Goal: Task Accomplishment & Management: Use online tool/utility

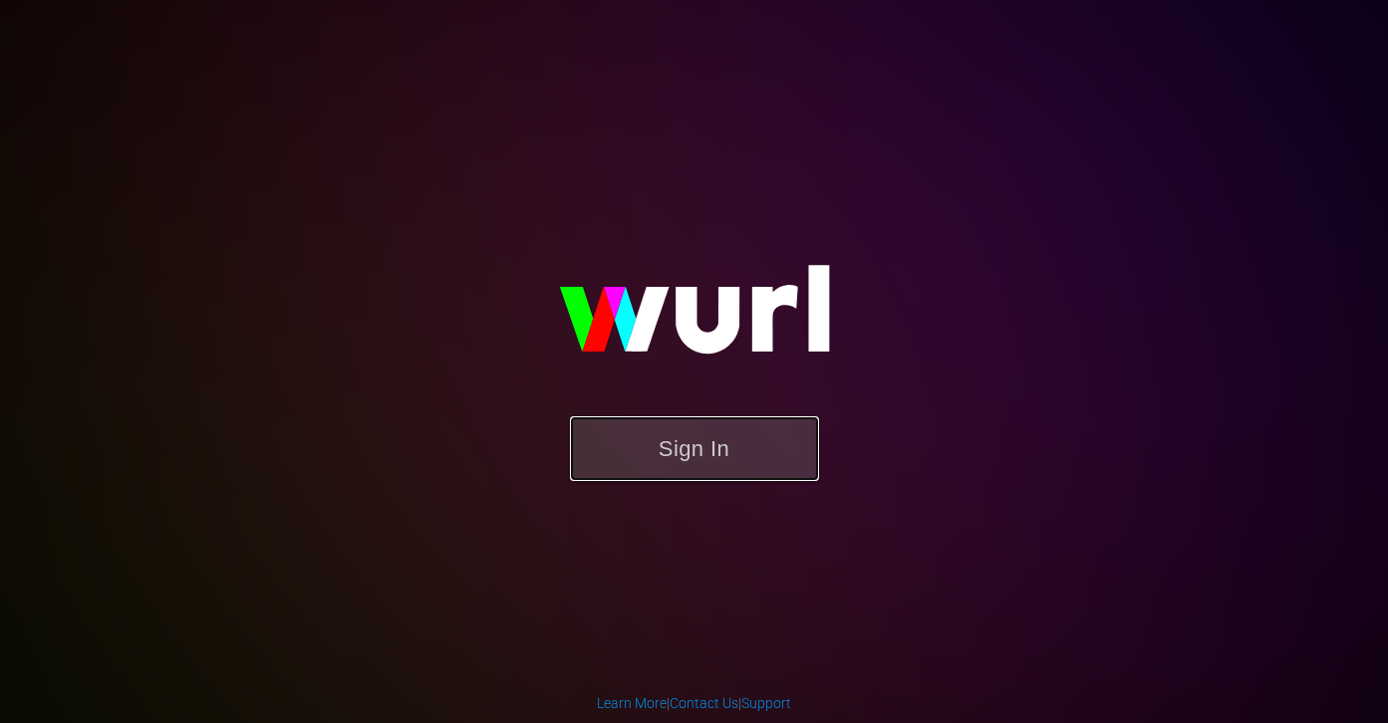
click at [650, 464] on button "Sign In" at bounding box center [694, 449] width 249 height 65
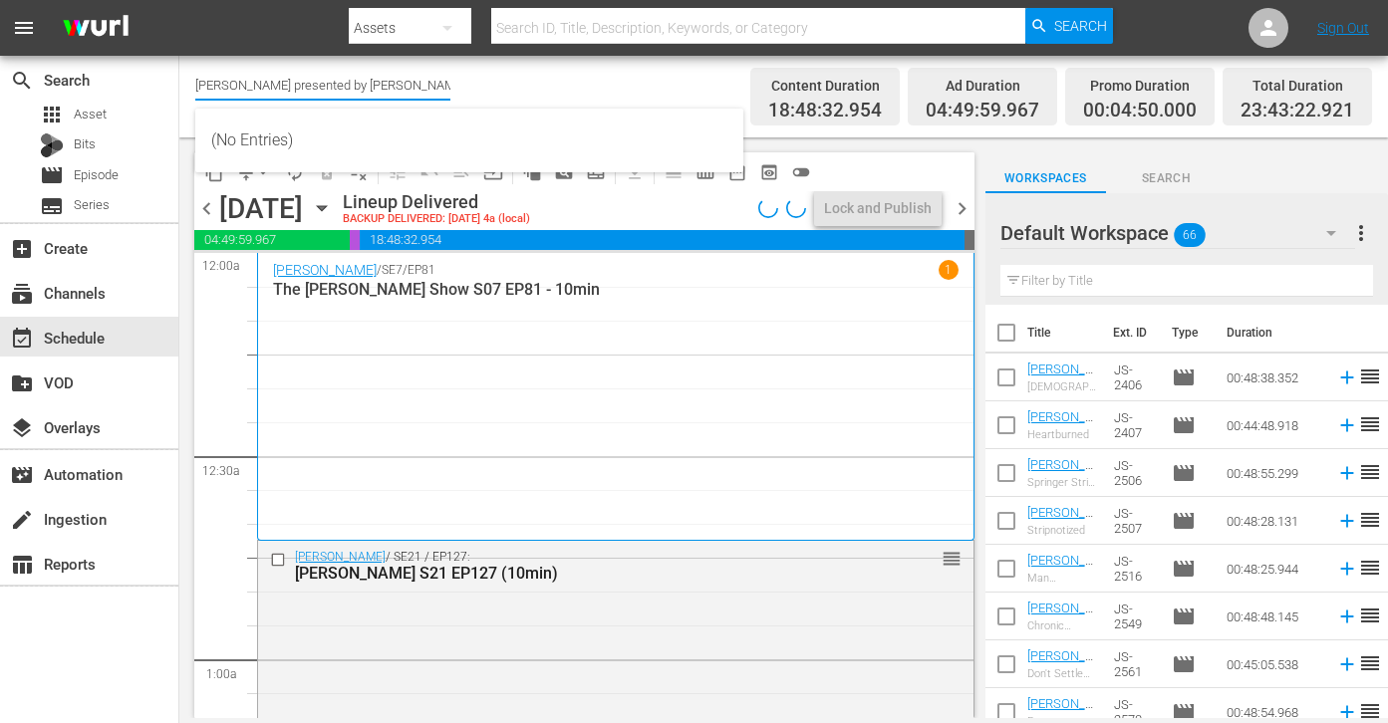
drag, startPoint x: 209, startPoint y: 89, endPoint x: 450, endPoint y: 112, distance: 242.2
click at [455, 112] on body "menu Search By Assets Search ID, Title, Description, Keywords, or Category Sear…" at bounding box center [694, 361] width 1388 height 723
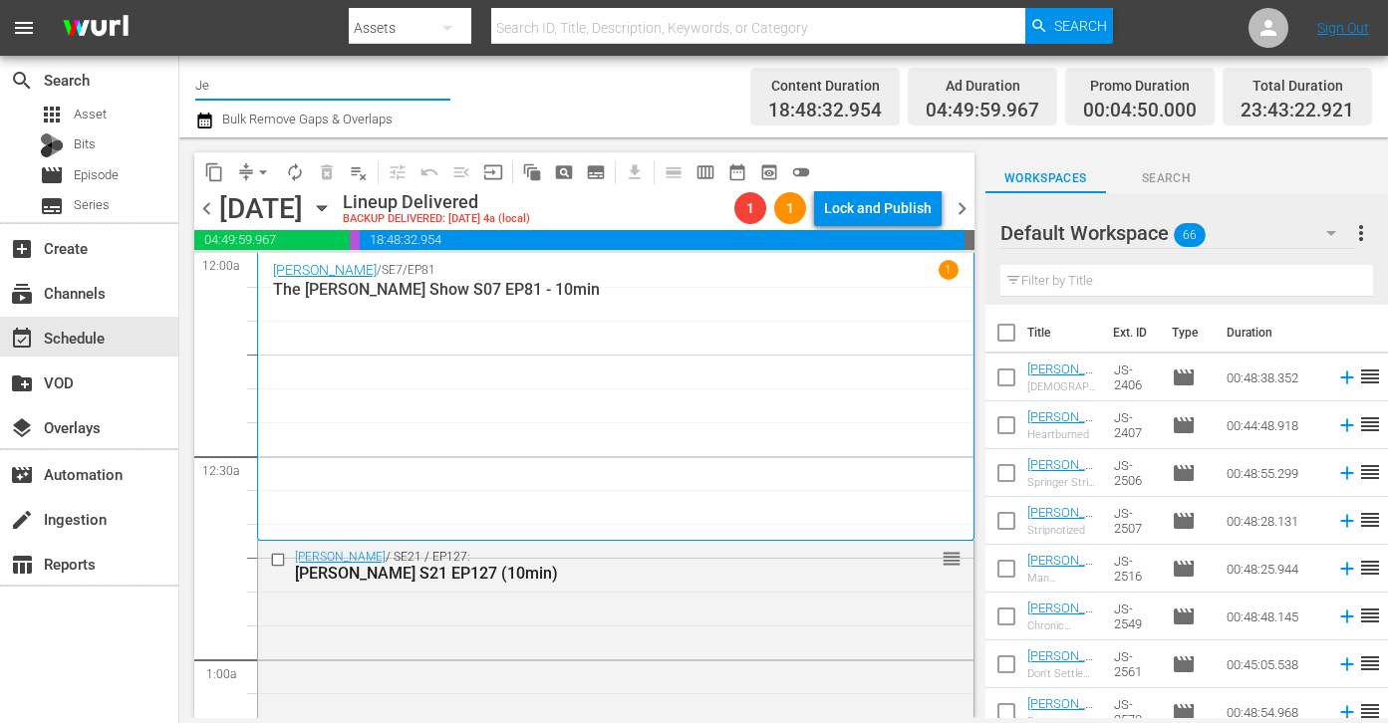
type input "J"
drag, startPoint x: 267, startPoint y: 89, endPoint x: 237, endPoint y: 84, distance: 30.3
click at [237, 84] on input "conf" at bounding box center [322, 85] width 255 height 48
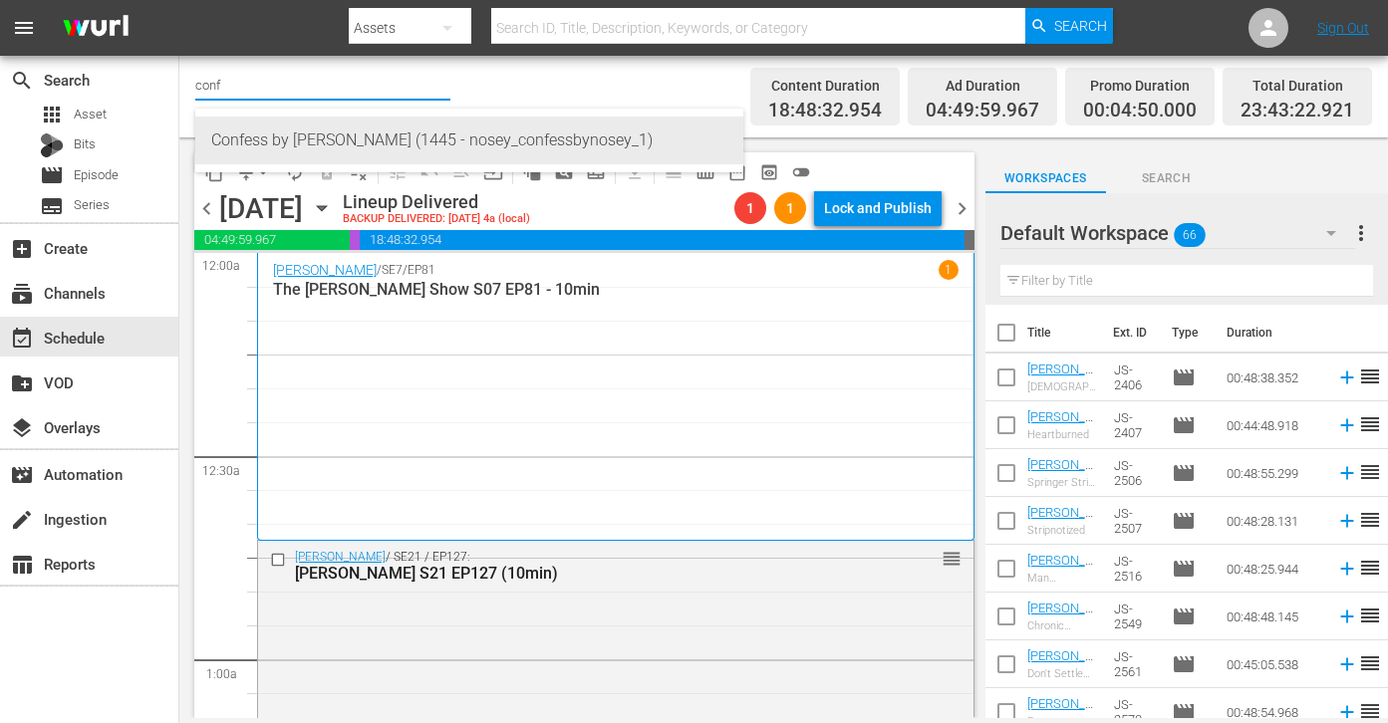
click at [265, 130] on div "Confess by [PERSON_NAME] (1445 - nosey_confessbynosey_1)" at bounding box center [469, 141] width 516 height 48
type input "Confess by [PERSON_NAME] (1445 - nosey_confessbynosey_1)"
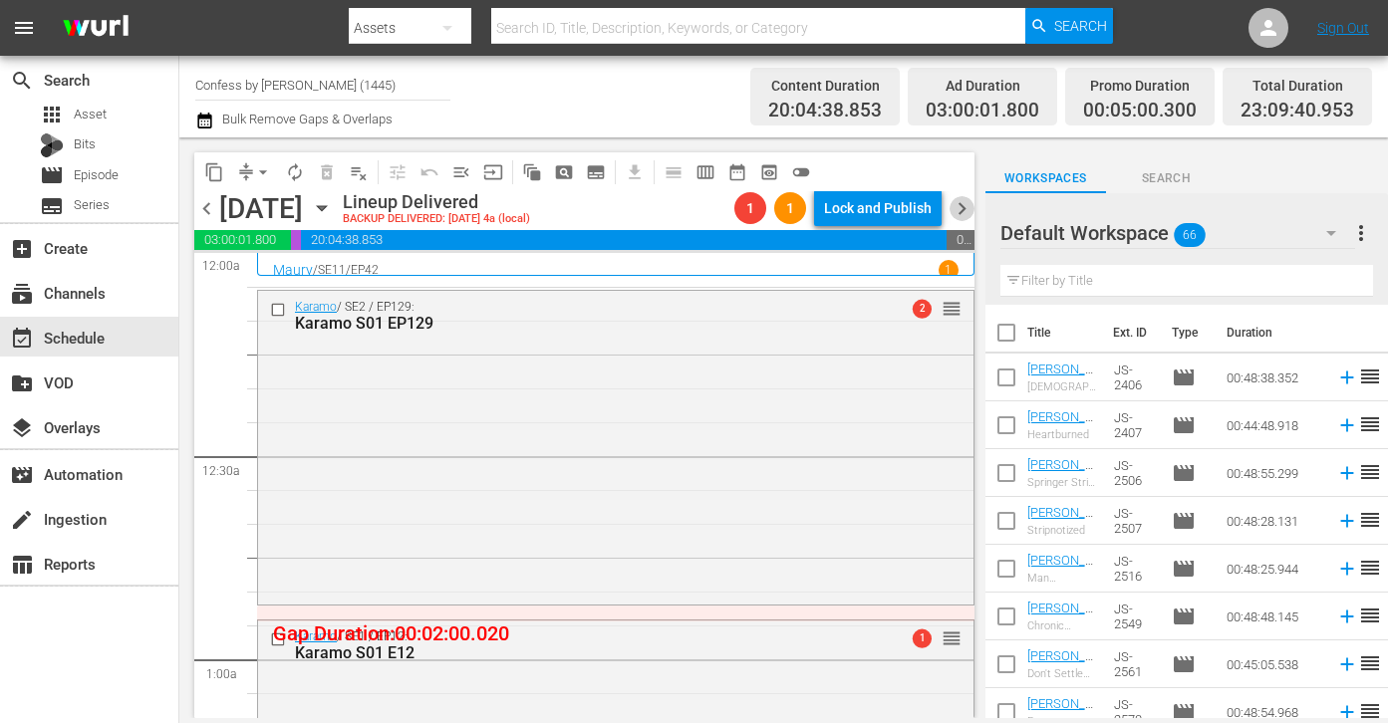
click at [966, 205] on span "chevron_right" at bounding box center [962, 208] width 25 height 25
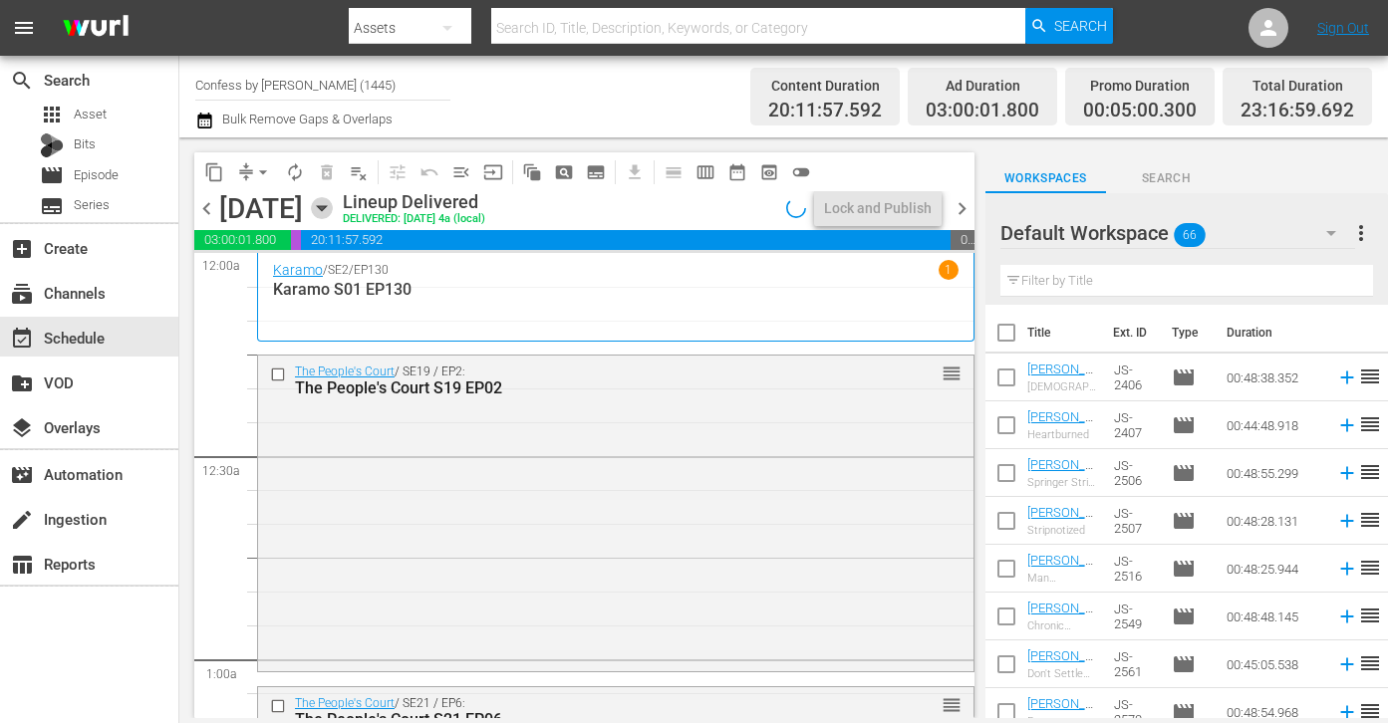
click at [333, 205] on icon "button" at bounding box center [322, 208] width 22 height 22
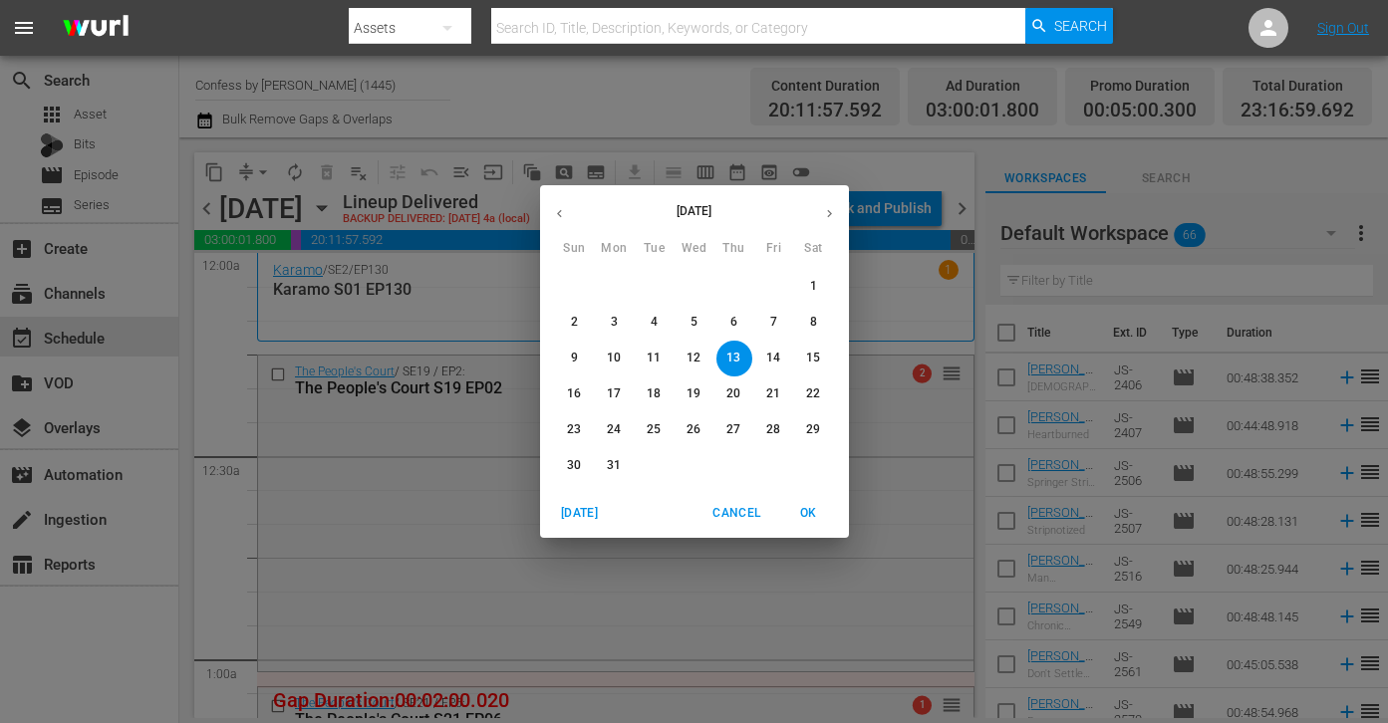
click at [554, 213] on icon "button" at bounding box center [559, 213] width 15 height 15
click at [553, 213] on icon "button" at bounding box center [559, 213] width 15 height 15
click at [829, 214] on icon "button" at bounding box center [829, 214] width 5 height 8
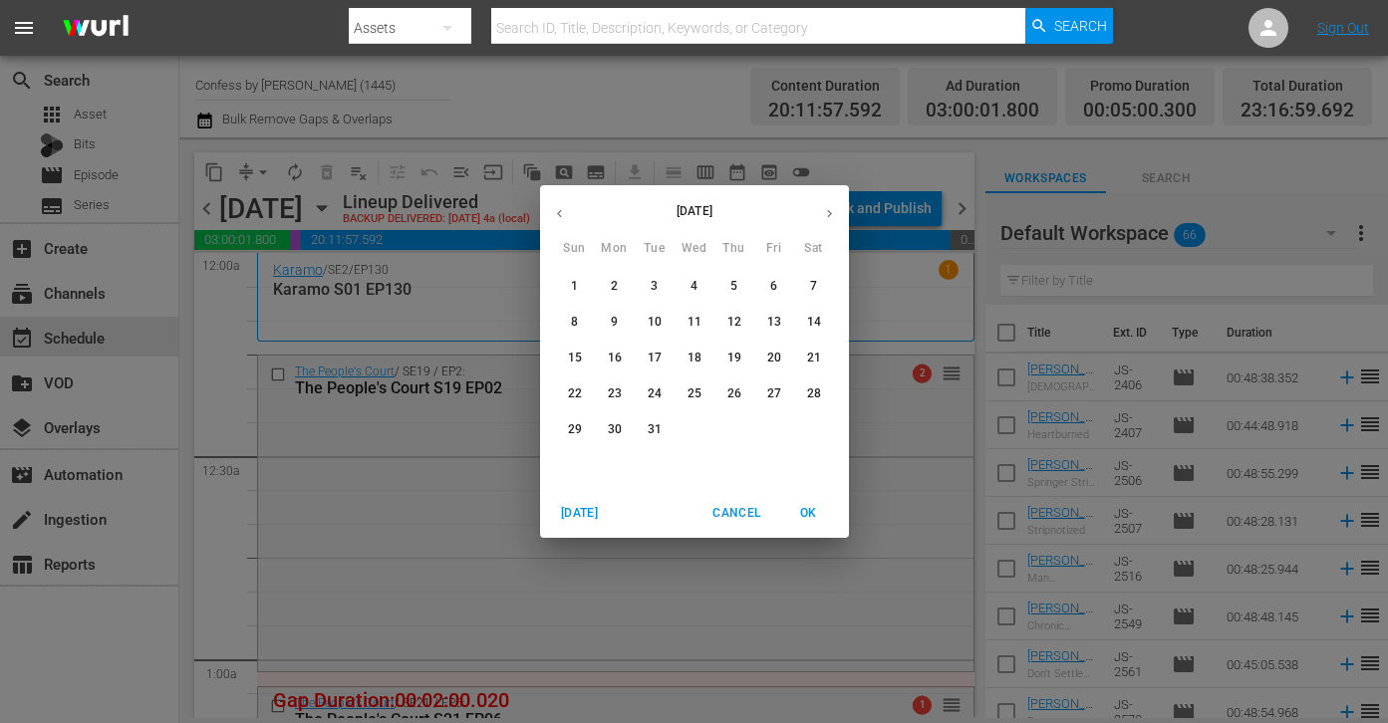
click at [829, 214] on icon "button" at bounding box center [829, 214] width 5 height 8
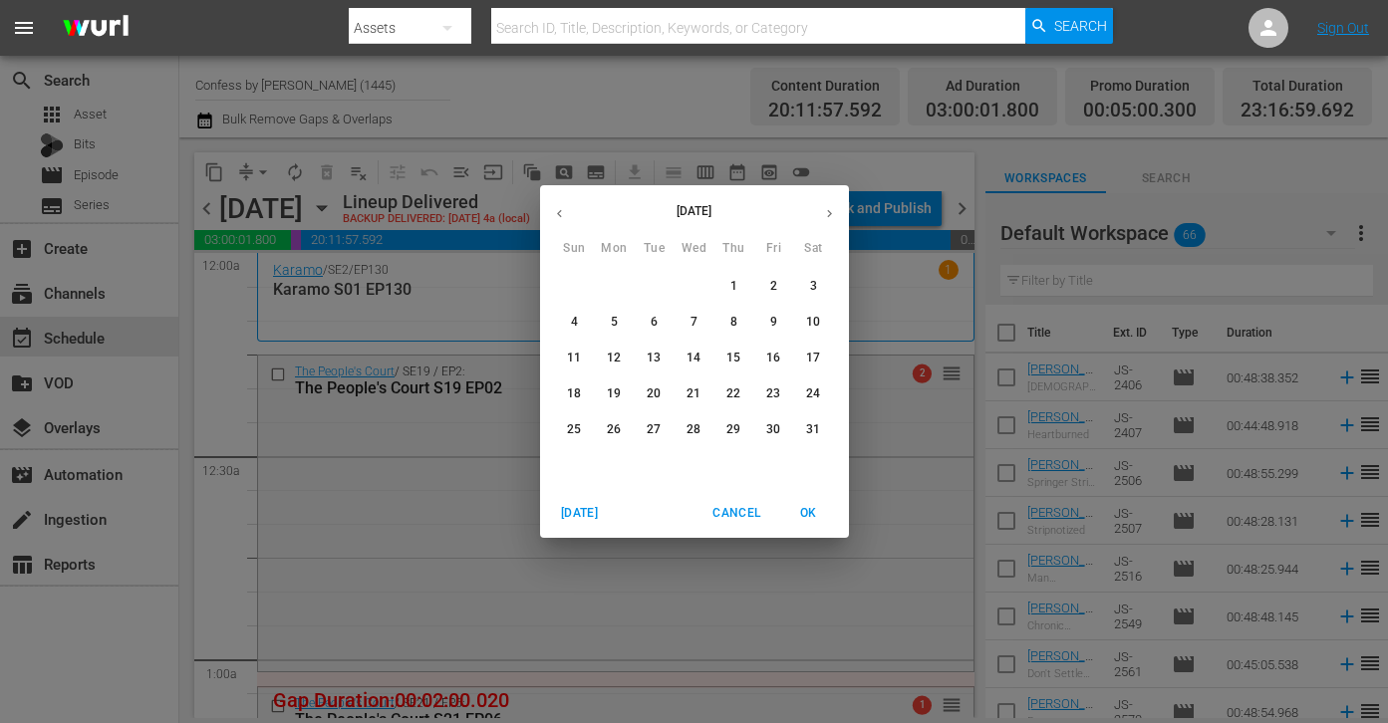
click at [829, 214] on icon "button" at bounding box center [829, 214] width 5 height 8
click at [611, 284] on p "1" at bounding box center [614, 286] width 7 height 17
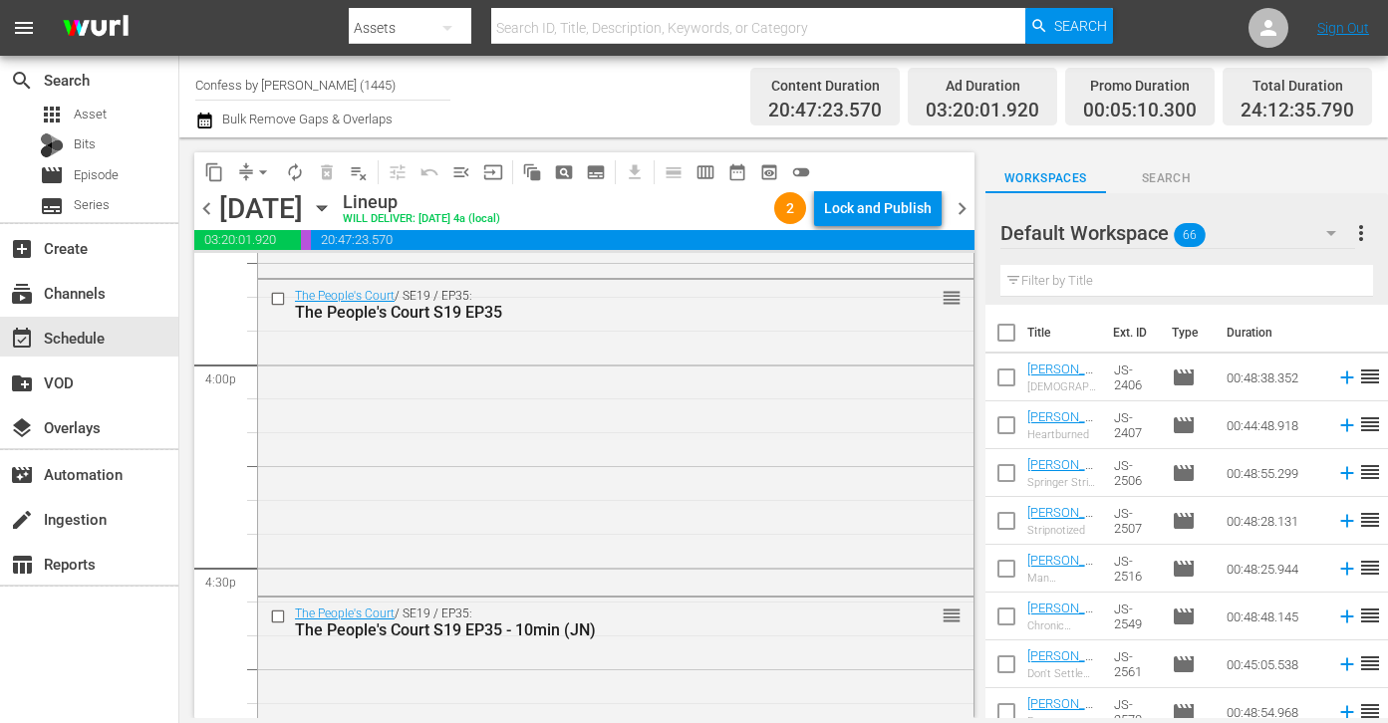
scroll to position [6406, 0]
